Goal: Task Accomplishment & Management: Use online tool/utility

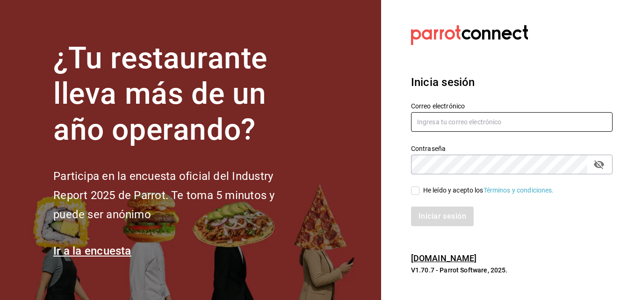
type input "[PERSON_NAME][EMAIL_ADDRESS][PERSON_NAME][DOMAIN_NAME]"
click at [415, 192] on input "He leído y acepto los Términos y condiciones." at bounding box center [415, 191] width 8 height 8
checkbox input "true"
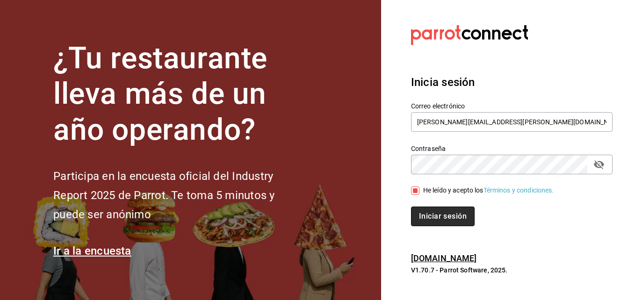
click at [445, 218] on button "Iniciar sesión" at bounding box center [443, 217] width 64 height 20
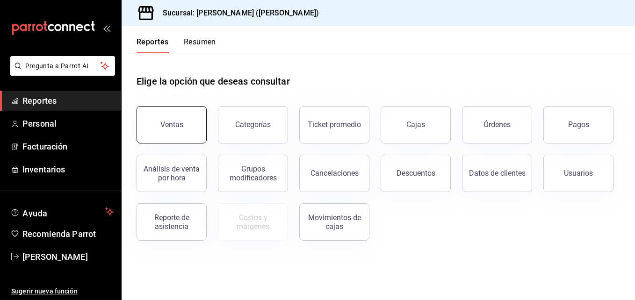
click at [171, 122] on div "Ventas" at bounding box center [171, 124] width 23 height 9
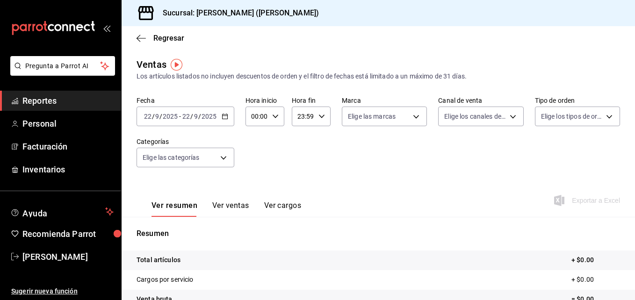
click at [224, 116] on icon "button" at bounding box center [225, 116] width 7 height 7
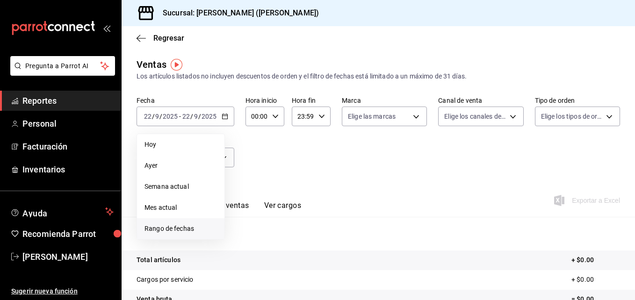
click at [168, 229] on span "Rango de fechas" at bounding box center [181, 229] width 73 height 10
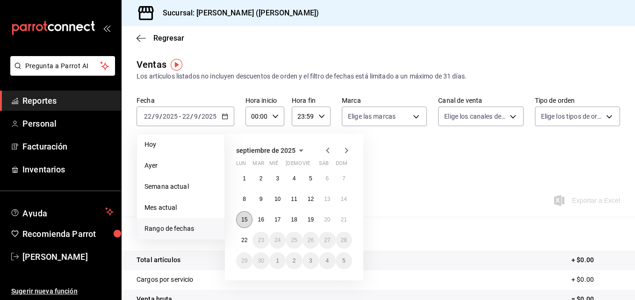
click at [239, 218] on button "15" at bounding box center [244, 219] width 16 height 17
click at [241, 243] on button "22" at bounding box center [244, 240] width 16 height 17
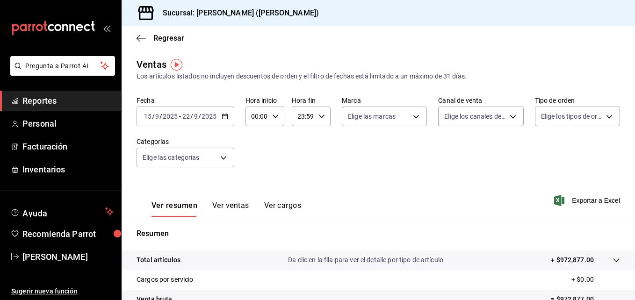
click at [278, 117] on div "00:00 Hora inicio" at bounding box center [265, 117] width 39 height 20
click at [255, 183] on span "05" at bounding box center [255, 184] width 4 height 7
type input "05:00"
click at [321, 113] on div at bounding box center [317, 150] width 635 height 300
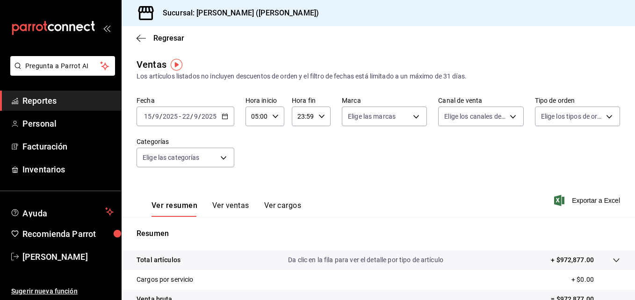
click at [321, 114] on icon "button" at bounding box center [322, 116] width 7 height 7
click at [301, 187] on span "05" at bounding box center [300, 190] width 4 height 7
click at [321, 137] on span "00" at bounding box center [319, 140] width 4 height 7
type input "05:00"
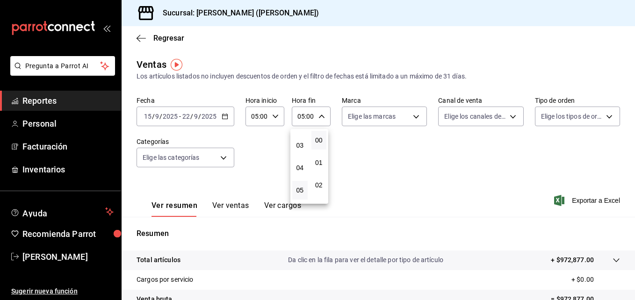
click at [360, 160] on div at bounding box center [317, 150] width 635 height 300
click at [595, 197] on span "Exportar a Excel" at bounding box center [588, 200] width 64 height 11
